Goal: Task Accomplishment & Management: Manage account settings

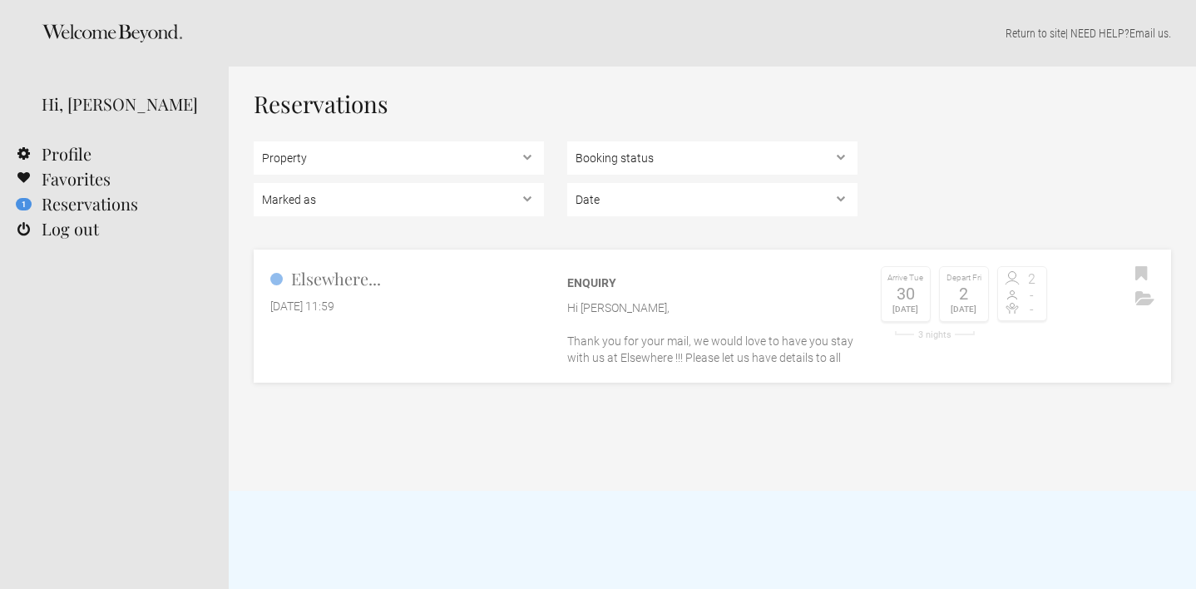
click at [724, 339] on p "Hi Emilie, Thank you for your mail, we would love to have you stay with us at E…" at bounding box center [712, 332] width 290 height 67
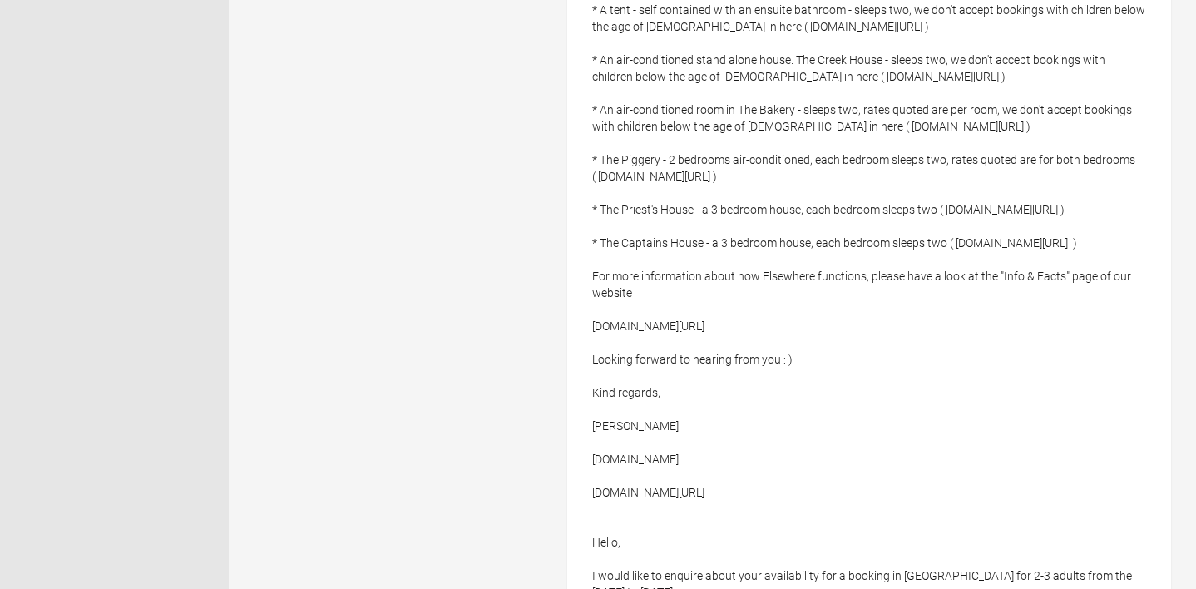
scroll to position [961, 0]
drag, startPoint x: 982, startPoint y: 110, endPoint x: 808, endPoint y: 110, distance: 174.6
click at [808, 110] on div "Hi [PERSON_NAME], Thank you for your mail, we would love to have you stay with …" at bounding box center [869, 110] width 604 height 1189
copy div "[DOMAIN_NAME][URL]"
drag, startPoint x: 813, startPoint y: 209, endPoint x: 595, endPoint y: 212, distance: 217.1
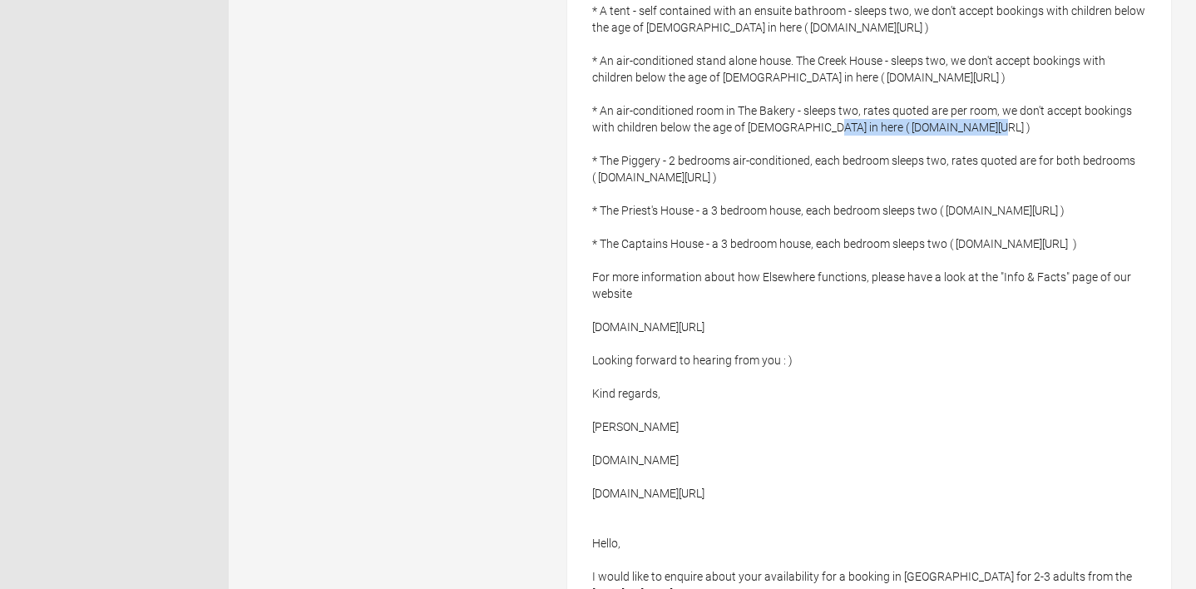
click at [595, 212] on div "Hi [PERSON_NAME], Thank you for your mail, we would love to have you stay with …" at bounding box center [869, 110] width 604 height 1189
copy div "[DOMAIN_NAME][URL]"
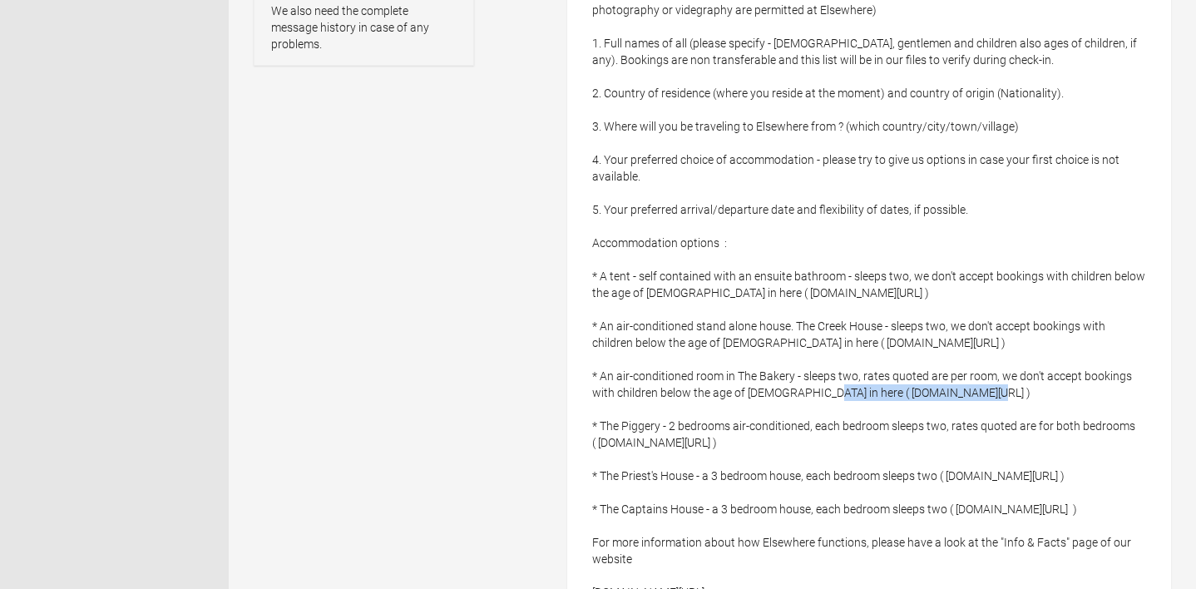
scroll to position [691, 0]
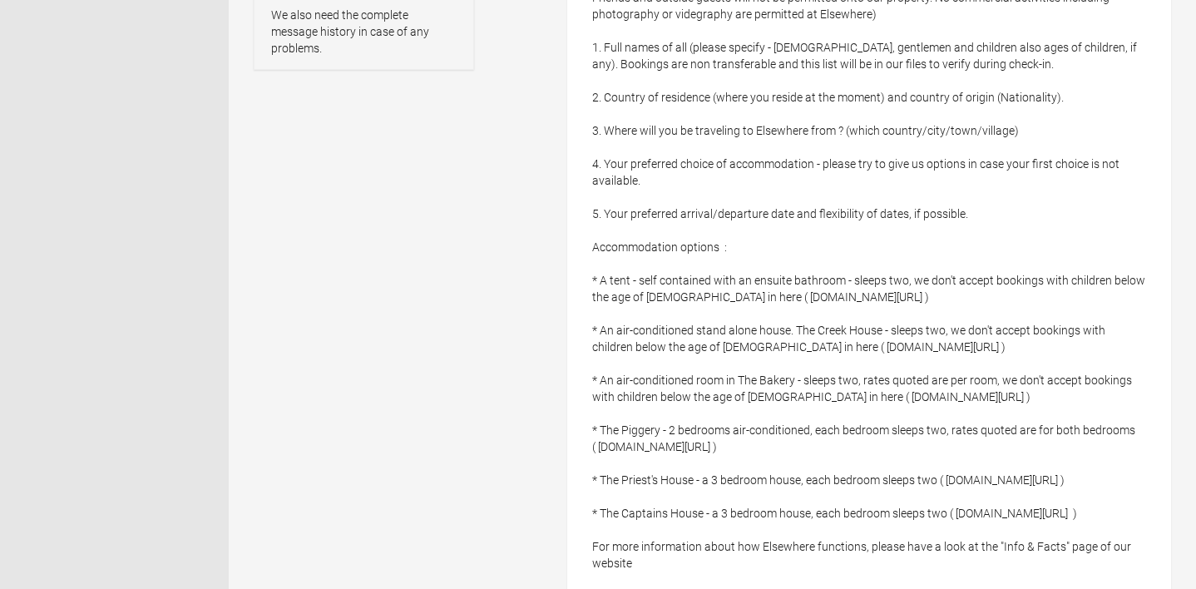
click at [870, 279] on div "Hi [PERSON_NAME], Thank you for your mail, we would love to have you stay with …" at bounding box center [869, 379] width 604 height 1189
drag, startPoint x: 944, startPoint y: 328, endPoint x: 739, endPoint y: 333, distance: 204.7
click at [739, 334] on div "Hi [PERSON_NAME], Thank you for your mail, we would love to have you stay with …" at bounding box center [869, 379] width 604 height 1189
copy div "[DOMAIN_NAME][URL]"
